Goal: Complete application form: Complete application form

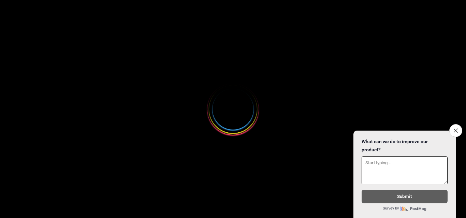
select select
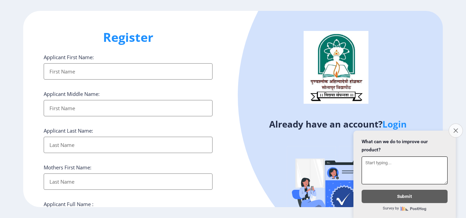
click at [452, 127] on button "Close survey" at bounding box center [455, 131] width 14 height 14
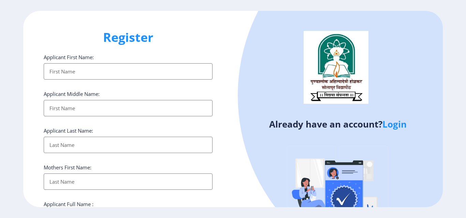
click at [96, 73] on input "Applicant First Name:" at bounding box center [128, 71] width 169 height 16
type input "Sapana"
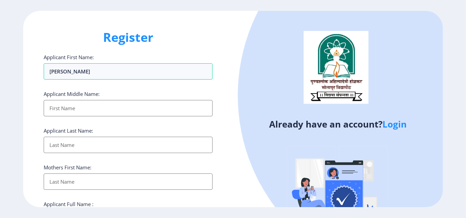
click at [88, 106] on input "Applicant First Name:" at bounding box center [128, 108] width 169 height 16
type input "Sapana"
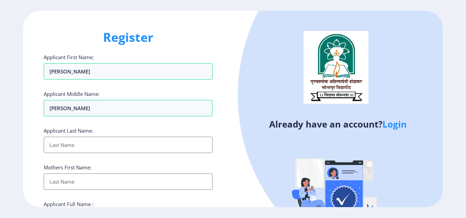
click at [86, 150] on input "Applicant First Name:" at bounding box center [128, 145] width 169 height 16
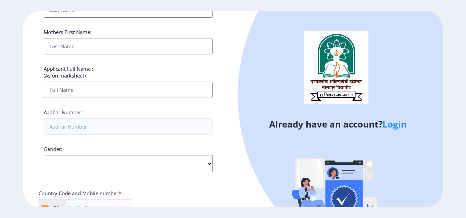
scroll to position [136, 0]
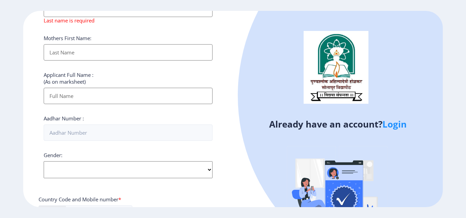
click at [397, 125] on link "Login" at bounding box center [394, 124] width 24 height 12
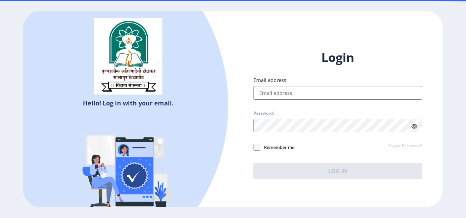
click at [269, 97] on input "Email address:" at bounding box center [337, 93] width 169 height 14
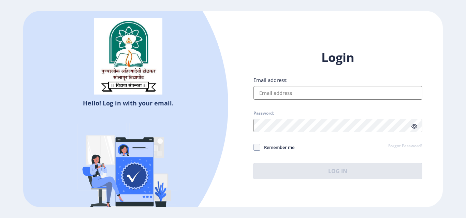
type input "sapanaghogare2@gmail.com"
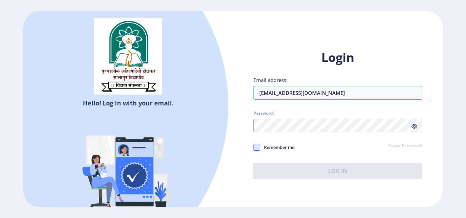
click at [255, 146] on div "Login Email address: sapanaghogare2@gmail.com Password: Remember me Forgot Pass…" at bounding box center [337, 114] width 169 height 130
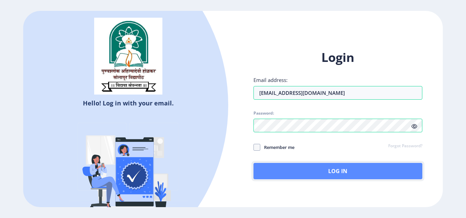
click at [318, 170] on button "Log In" at bounding box center [337, 171] width 169 height 16
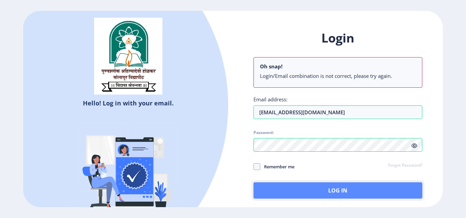
click at [307, 190] on button "Log In" at bounding box center [337, 191] width 169 height 16
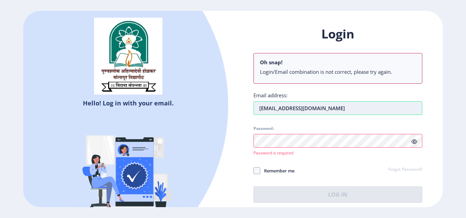
click at [342, 111] on input "sapanaghogare2@gmail.com" at bounding box center [337, 109] width 169 height 14
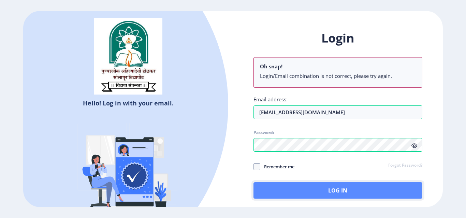
click at [338, 192] on button "Log In" at bounding box center [337, 191] width 169 height 16
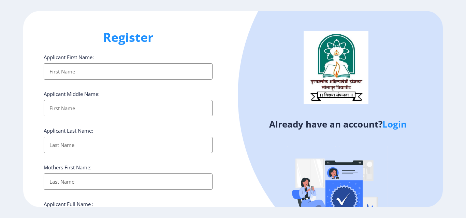
select select
type input "Sapana"
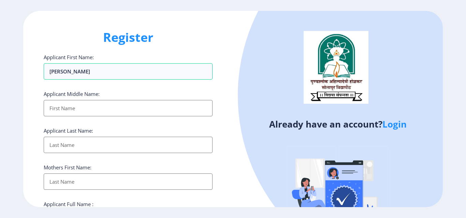
click at [82, 110] on input "Applicant First Name:" at bounding box center [128, 108] width 169 height 16
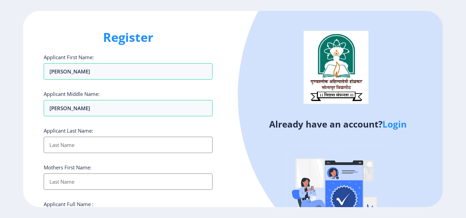
click at [87, 145] on input "Applicant First Name:" at bounding box center [128, 145] width 169 height 16
click at [75, 80] on input "Sapana" at bounding box center [128, 71] width 169 height 16
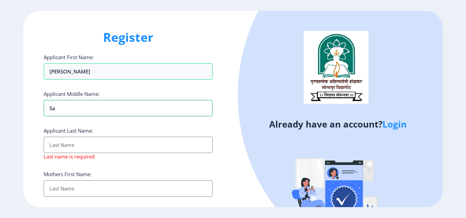
type input "S"
type input "keshav"
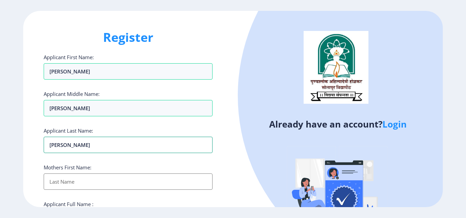
type input "ghogare"
type input "susila"
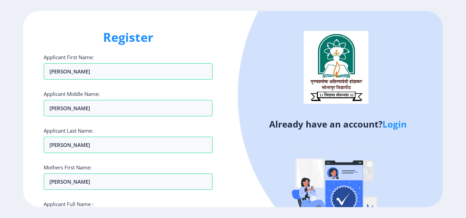
scroll to position [117, 0]
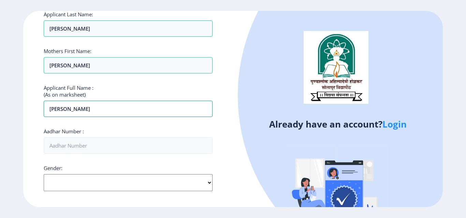
type input "sapana balasahab ghadge"
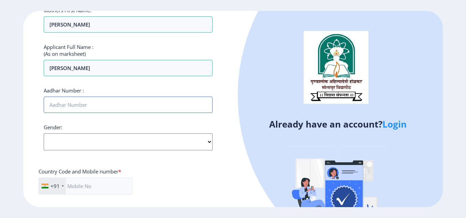
scroll to position [141, 0]
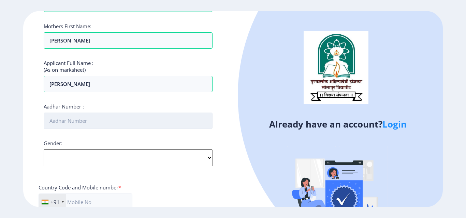
click at [67, 122] on input "Aadhar Number :" at bounding box center [128, 121] width 169 height 16
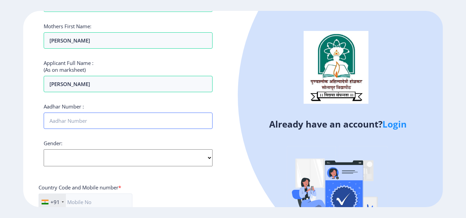
type input "841954064602"
click at [67, 160] on select "Select Gender Male Female Other" at bounding box center [128, 158] width 169 height 17
select select "Female"
click at [44, 150] on select "Select Gender Male Female Other" at bounding box center [128, 158] width 169 height 17
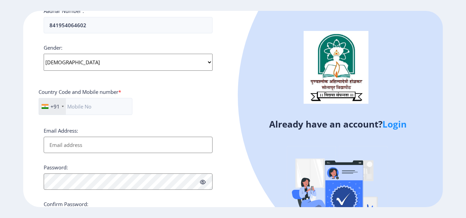
scroll to position [244, 0]
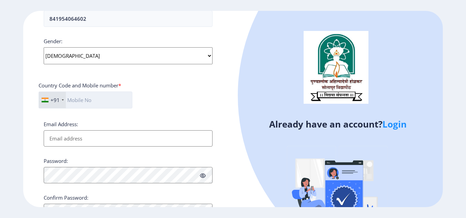
click at [79, 102] on input "text" at bounding box center [86, 100] width 94 height 17
type input "8552896833"
click at [67, 140] on input "Email Address:" at bounding box center [128, 139] width 169 height 16
type input "[EMAIL_ADDRESS][DOMAIN_NAME]"
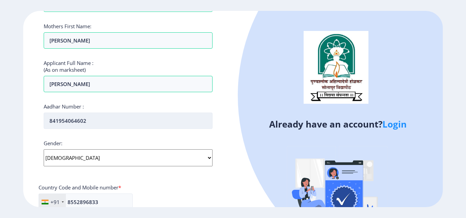
scroll to position [107, 0]
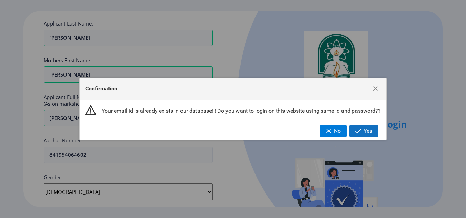
click at [358, 131] on span "button" at bounding box center [358, 130] width 6 height 5
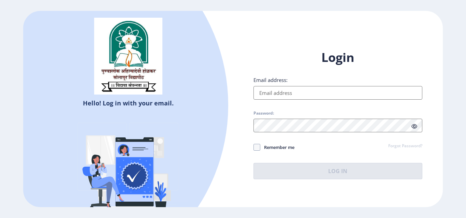
click at [296, 96] on input "Email address:" at bounding box center [337, 93] width 169 height 14
type input "[EMAIL_ADDRESS][DOMAIN_NAME]"
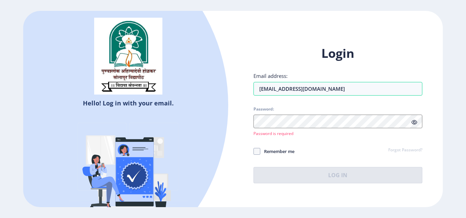
click at [256, 148] on label "Remember me" at bounding box center [273, 152] width 41 height 8
click at [254, 152] on input "Remember me" at bounding box center [253, 152] width 0 height 0
checkbox input "true"
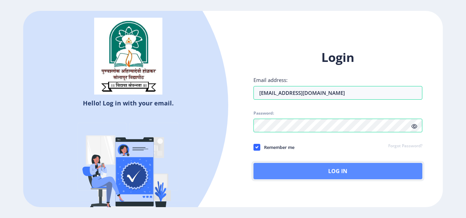
click at [280, 170] on button "Log In" at bounding box center [337, 171] width 169 height 16
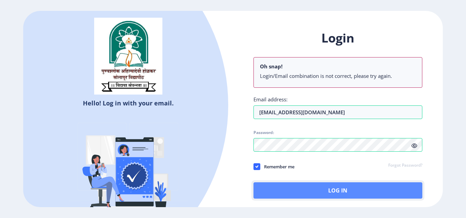
click at [288, 192] on button "Log In" at bounding box center [337, 191] width 169 height 16
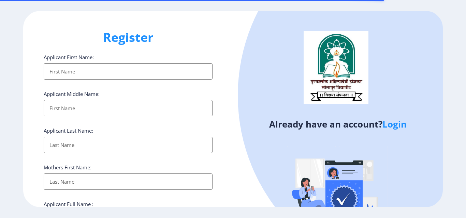
select select
click at [139, 75] on input "Applicant First Name:" at bounding box center [128, 71] width 169 height 16
type input "[PERSON_NAME]"
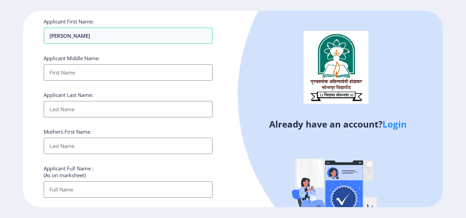
scroll to position [68, 0]
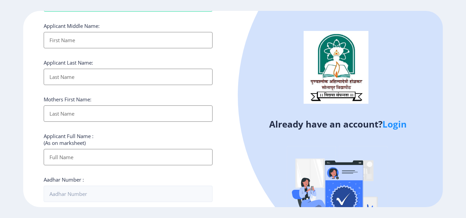
click at [66, 42] on input "Applicant First Name:" at bounding box center [128, 40] width 169 height 16
type input "[PERSON_NAME]"
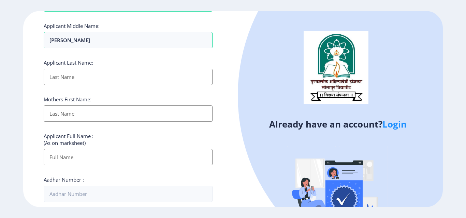
click at [57, 80] on input "Applicant First Name:" at bounding box center [128, 77] width 169 height 16
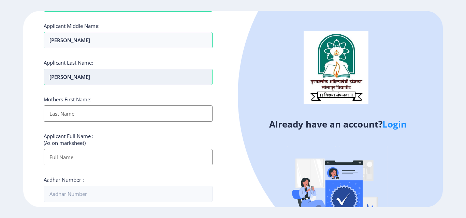
type input "ghogare"
type input "susila"
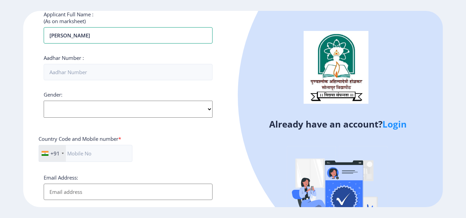
scroll to position [204, 0]
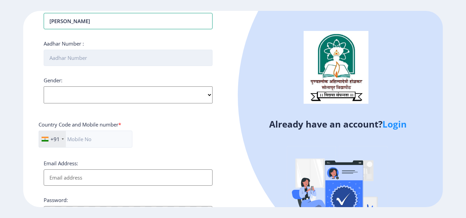
type input "sapana balasahab"
click at [69, 57] on input "Aadhar Number :" at bounding box center [128, 58] width 169 height 16
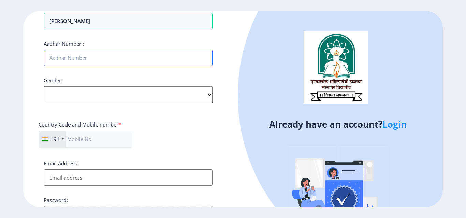
type input "841954064602"
click at [71, 96] on select "Select Gender [DEMOGRAPHIC_DATA] [DEMOGRAPHIC_DATA] Other" at bounding box center [128, 95] width 169 height 17
select select "[DEMOGRAPHIC_DATA]"
click at [44, 87] on select "Select Gender Male Female Other" at bounding box center [128, 95] width 169 height 17
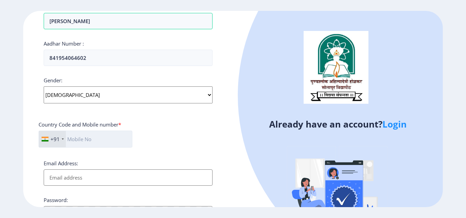
click at [73, 140] on input "text" at bounding box center [86, 139] width 94 height 17
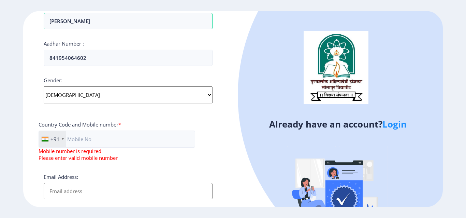
click at [80, 178] on div "Email Address:" at bounding box center [128, 187] width 169 height 26
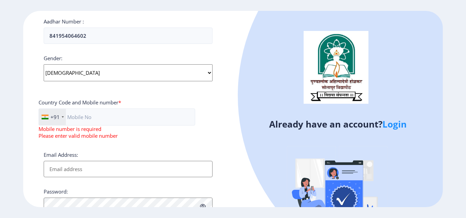
scroll to position [239, 0]
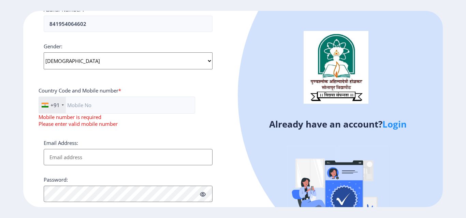
click at [84, 158] on input "Email Address:" at bounding box center [128, 157] width 169 height 16
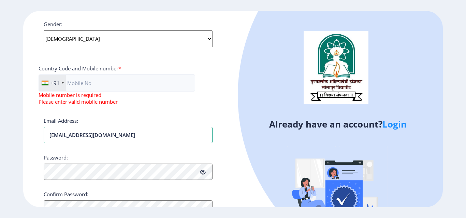
scroll to position [273, 0]
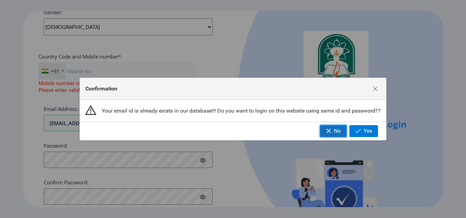
click at [326, 132] on span "button" at bounding box center [327, 130] width 5 height 5
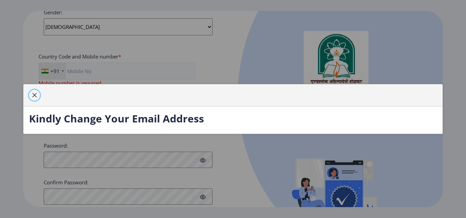
click at [33, 95] on span "button" at bounding box center [34, 95] width 5 height 5
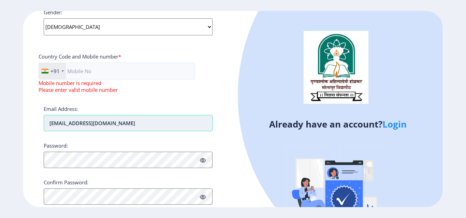
click at [112, 126] on input "[EMAIL_ADDRESS][DOMAIN_NAME]" at bounding box center [128, 123] width 169 height 16
click at [89, 124] on input "[EMAIL_ADDRESS][DOMAIN_NAME]" at bounding box center [128, 123] width 169 height 16
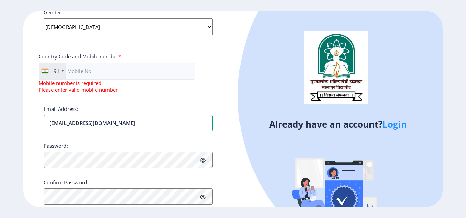
type input "kghogare865@gmail.com"
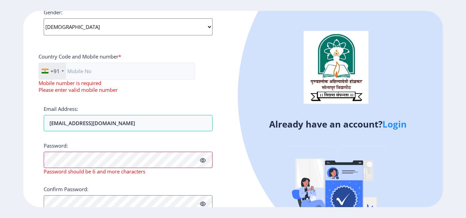
scroll to position [298, 0]
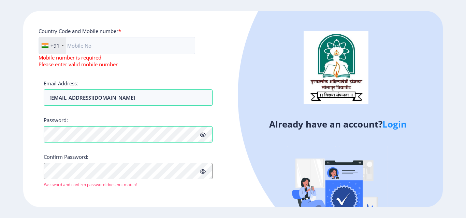
click at [201, 133] on icon at bounding box center [203, 135] width 6 height 5
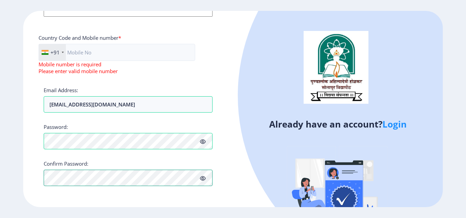
scroll to position [257, 0]
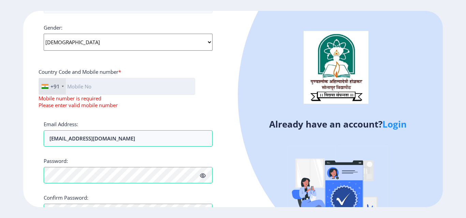
click at [82, 91] on input "text" at bounding box center [117, 86] width 156 height 17
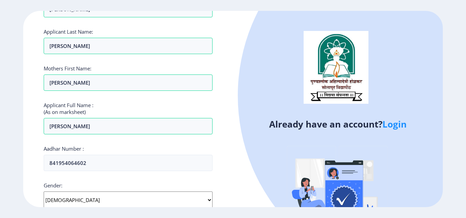
scroll to position [87, 0]
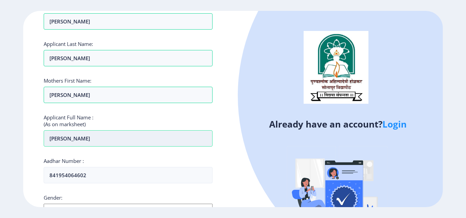
type input "7744021258"
click at [98, 144] on input "sapana balasahab" at bounding box center [128, 139] width 169 height 16
click at [90, 142] on input "sapana balasahab ghadge" at bounding box center [128, 139] width 169 height 16
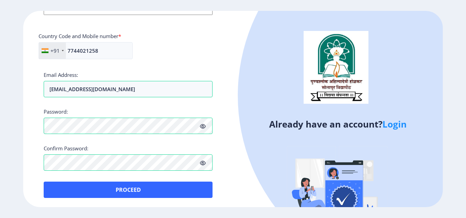
scroll to position [294, 0]
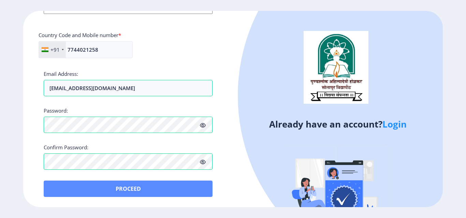
type input "sapana balasaheb ghadge"
click at [55, 186] on button "Proceed" at bounding box center [128, 189] width 169 height 16
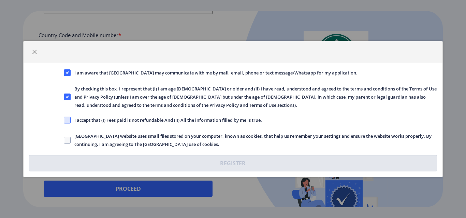
click at [68, 118] on span at bounding box center [67, 120] width 7 height 7
click at [64, 120] on input "I accept that (I) Fees paid is not refundable And (II) All the information fill…" at bounding box center [64, 120] width 0 height 0
checkbox input "true"
click at [67, 141] on span at bounding box center [67, 140] width 7 height 7
click at [64, 141] on input "Solapur University website uses small files stored on your computer, known as c…" at bounding box center [64, 140] width 0 height 0
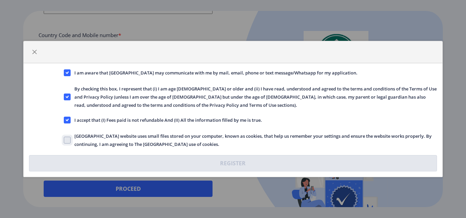
checkbox input "true"
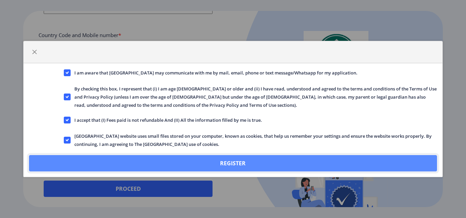
click at [127, 158] on button "Register" at bounding box center [232, 163] width 407 height 16
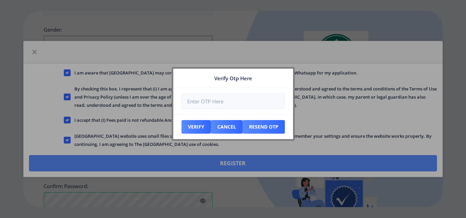
scroll to position [333, 0]
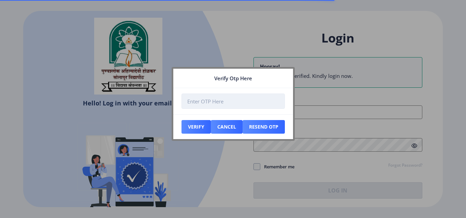
click at [222, 108] on input "number" at bounding box center [232, 101] width 103 height 15
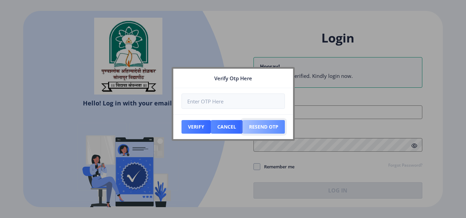
click at [211, 125] on button "Resend Otp" at bounding box center [195, 127] width 29 height 14
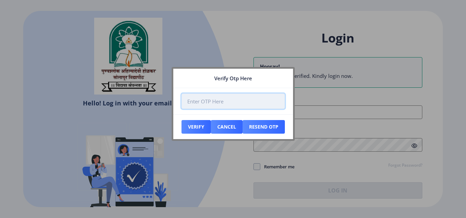
click at [237, 105] on input "number" at bounding box center [232, 101] width 103 height 15
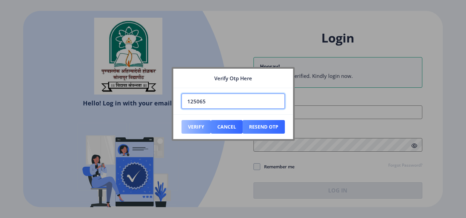
type input "125065"
click at [195, 124] on button "Verify" at bounding box center [195, 127] width 29 height 14
click at [189, 125] on button "Verify" at bounding box center [195, 127] width 29 height 14
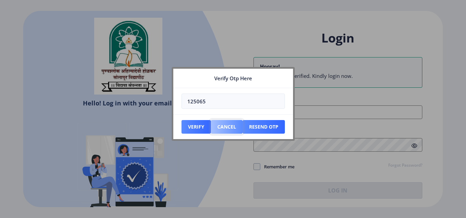
click at [211, 125] on button "Cancel" at bounding box center [195, 127] width 29 height 14
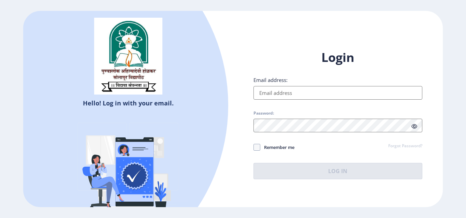
click at [328, 93] on input "Email address:" at bounding box center [337, 93] width 169 height 14
type input "[EMAIL_ADDRESS][DOMAIN_NAME]"
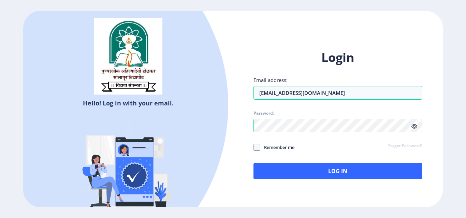
click at [415, 125] on icon at bounding box center [414, 126] width 6 height 5
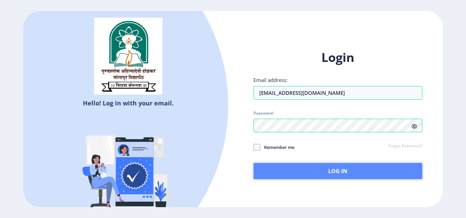
click at [316, 173] on button "Log In" at bounding box center [337, 171] width 169 height 16
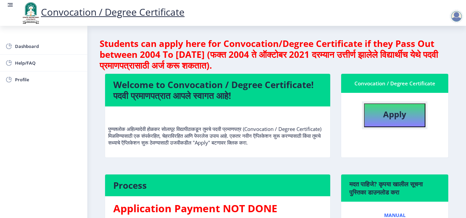
click at [386, 117] on b "Apply" at bounding box center [394, 114] width 23 height 11
select select
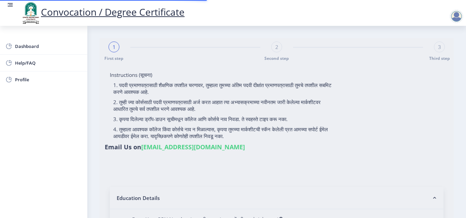
type input "ghadge Sapana Balasaheb"
type input "Sushila"
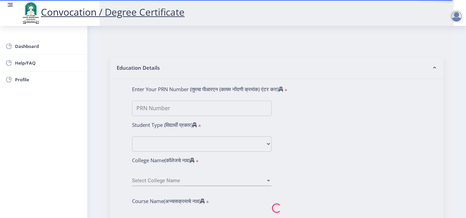
scroll to position [136, 0]
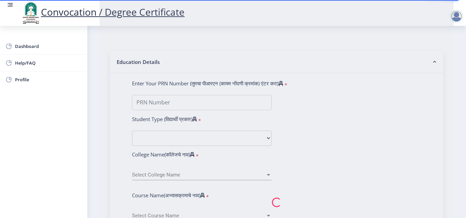
click at [191, 103] on nb-spinner at bounding box center [277, 203] width 354 height 602
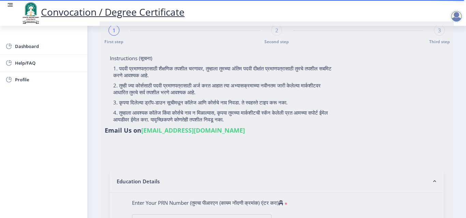
scroll to position [0, 0]
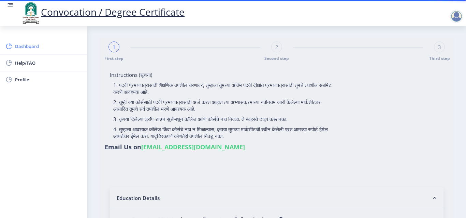
click at [19, 47] on span "Dashboard" at bounding box center [48, 46] width 67 height 8
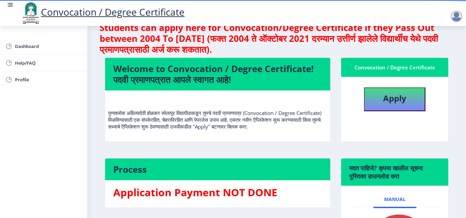
scroll to position [10, 0]
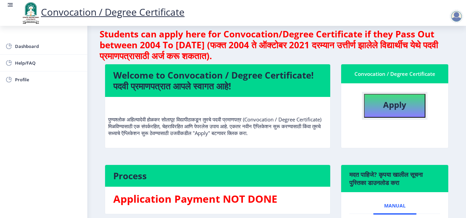
click at [389, 108] on b "Apply" at bounding box center [394, 104] width 23 height 11
select select
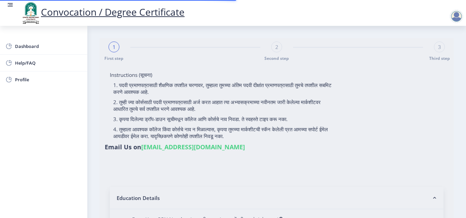
type input "ghadge Sapana Balasaheb"
type input "Sushila"
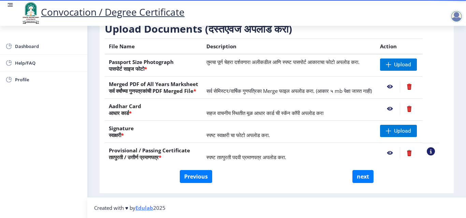
scroll to position [126, 0]
click at [391, 130] on span at bounding box center [387, 130] width 5 height 5
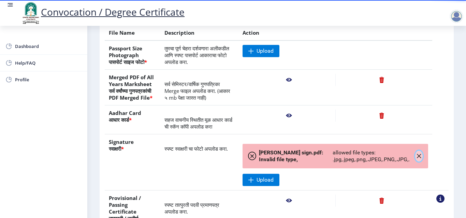
click at [417, 159] on button "button" at bounding box center [418, 156] width 7 height 11
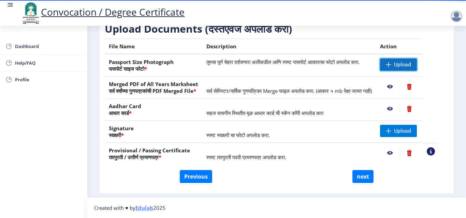
click at [391, 62] on span at bounding box center [387, 64] width 5 height 5
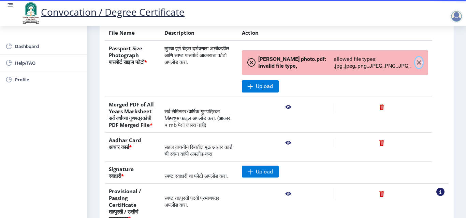
click at [415, 68] on button "button" at bounding box center [418, 62] width 7 height 11
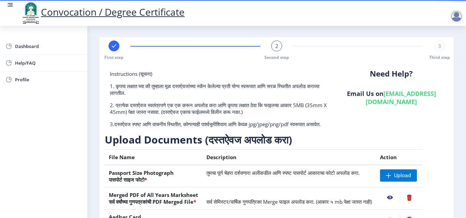
scroll to position [0, 0]
